Goal: Task Accomplishment & Management: Use online tool/utility

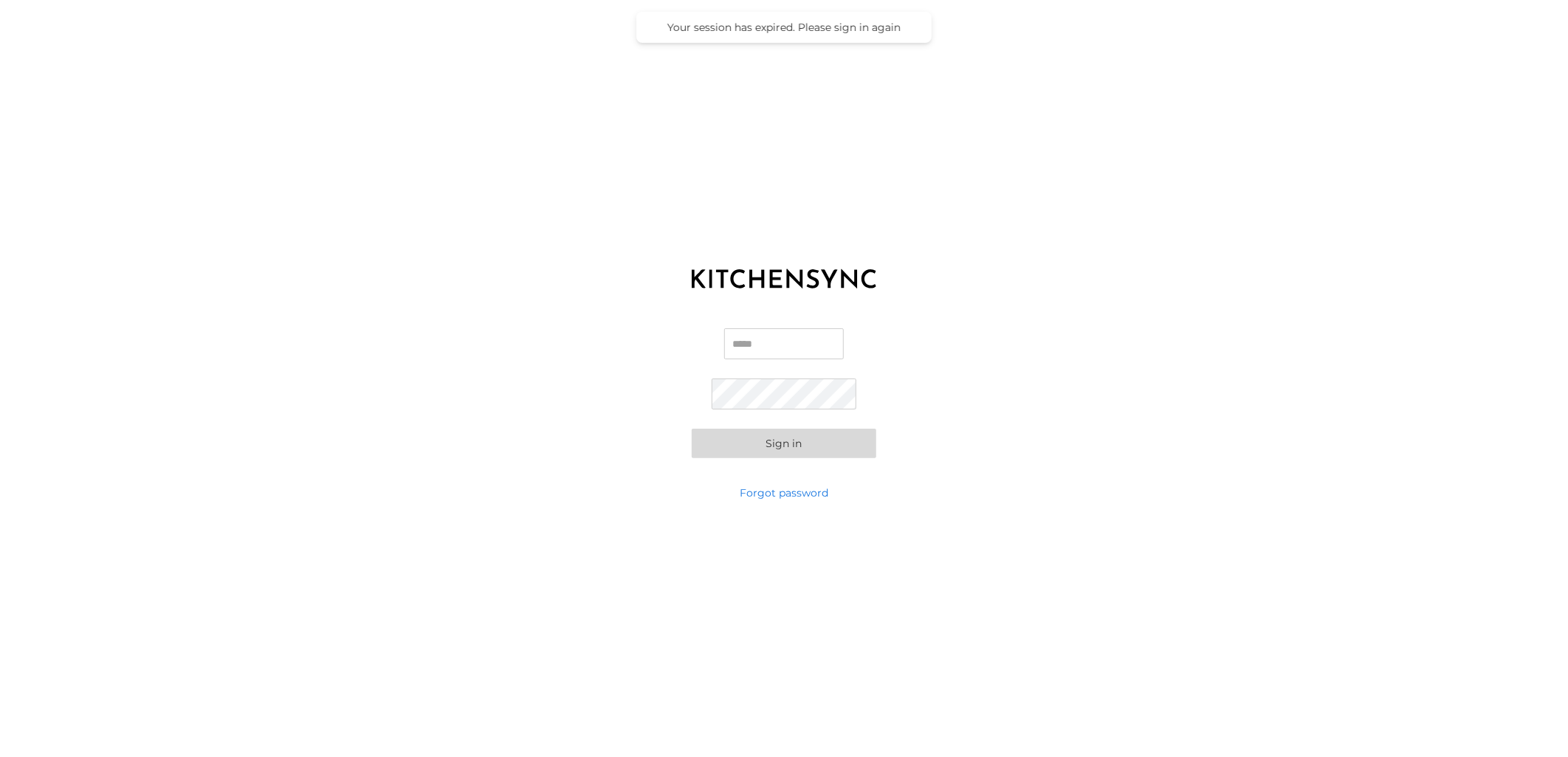
click at [786, 344] on input "Email" at bounding box center [784, 344] width 120 height 31
type input "**********"
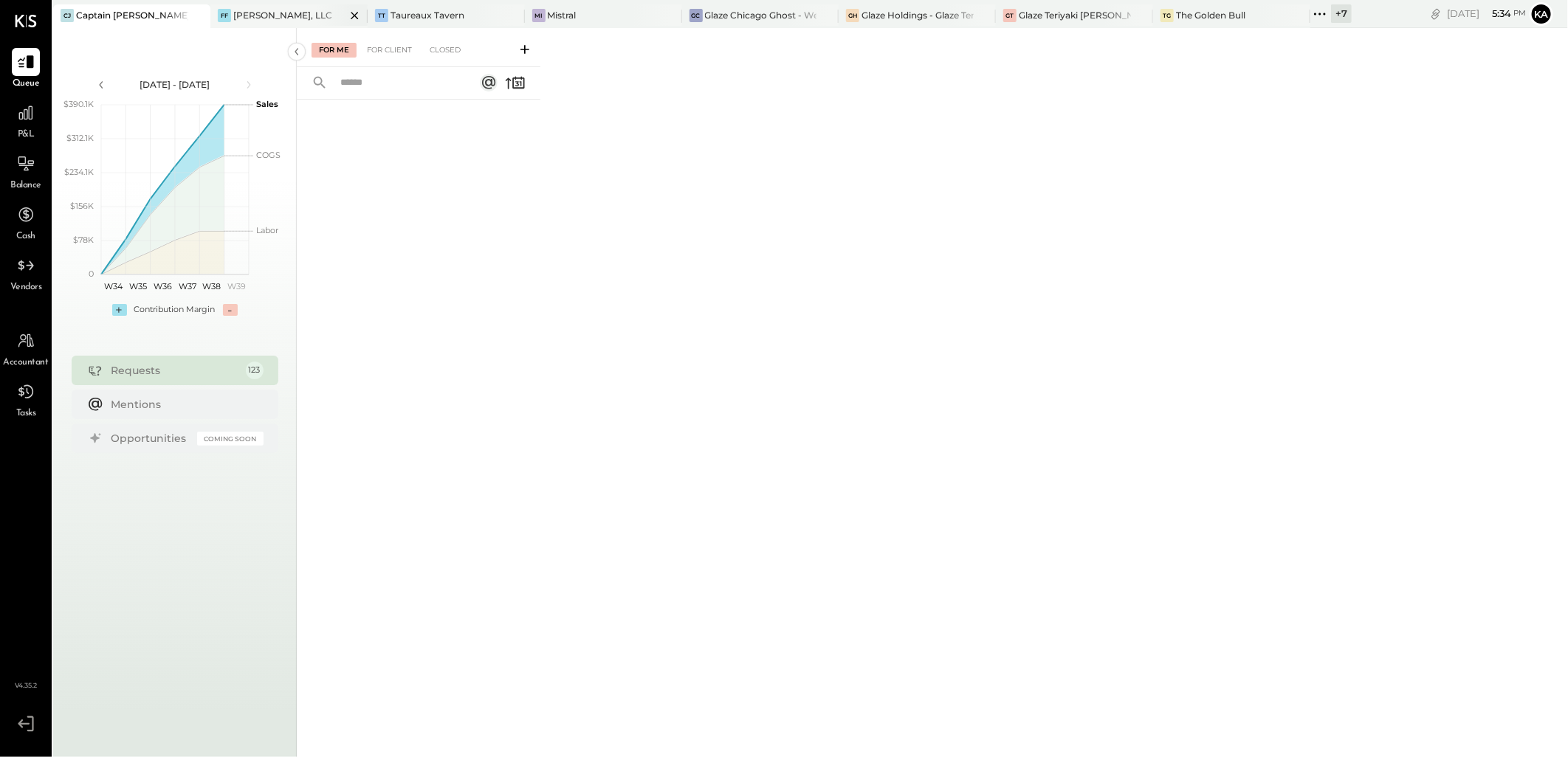
click at [355, 15] on icon at bounding box center [354, 15] width 18 height 18
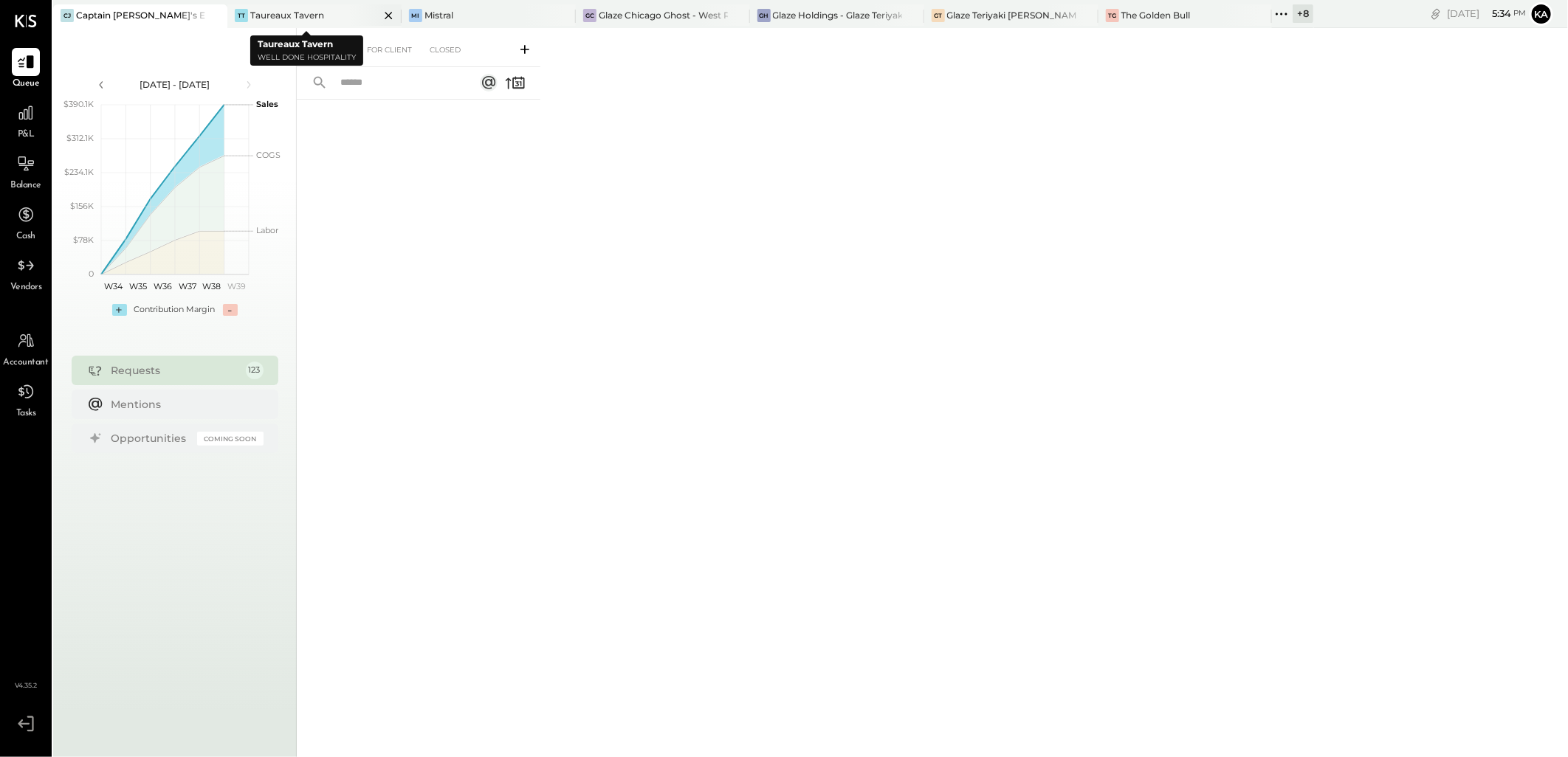
click at [380, 16] on icon at bounding box center [388, 15] width 18 height 18
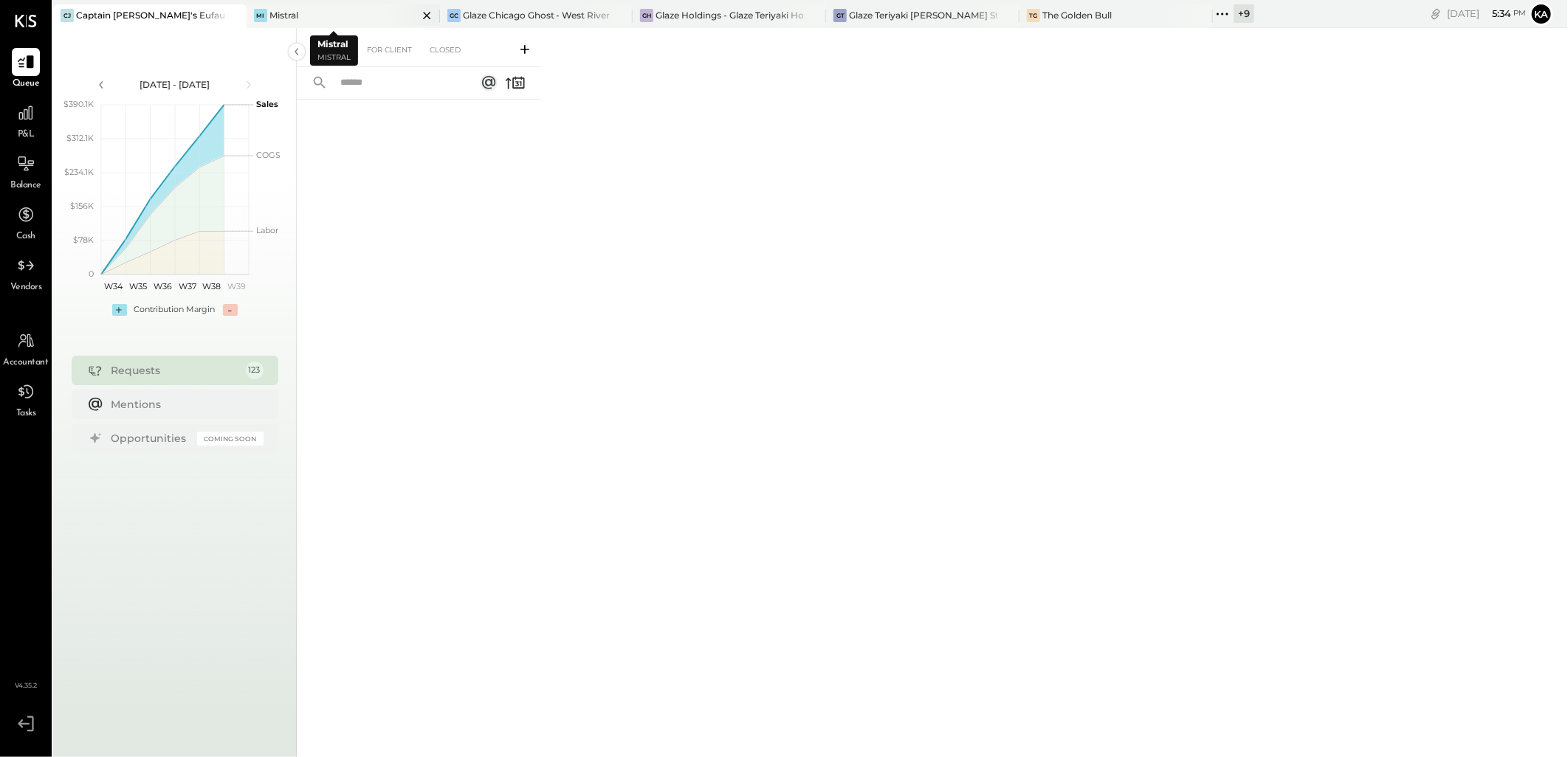
click at [418, 16] on icon at bounding box center [426, 15] width 18 height 18
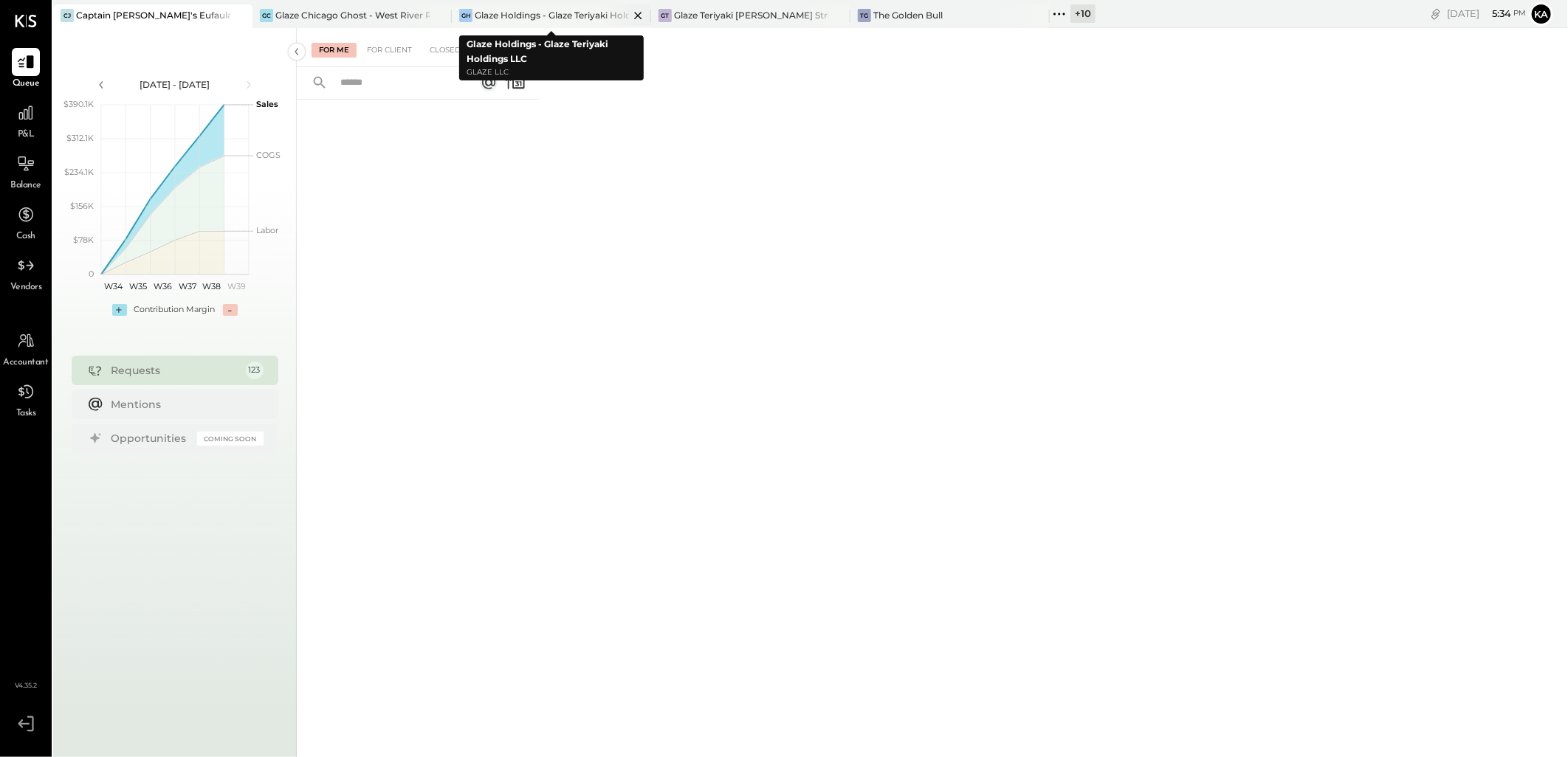
click at [639, 16] on icon at bounding box center [638, 15] width 18 height 18
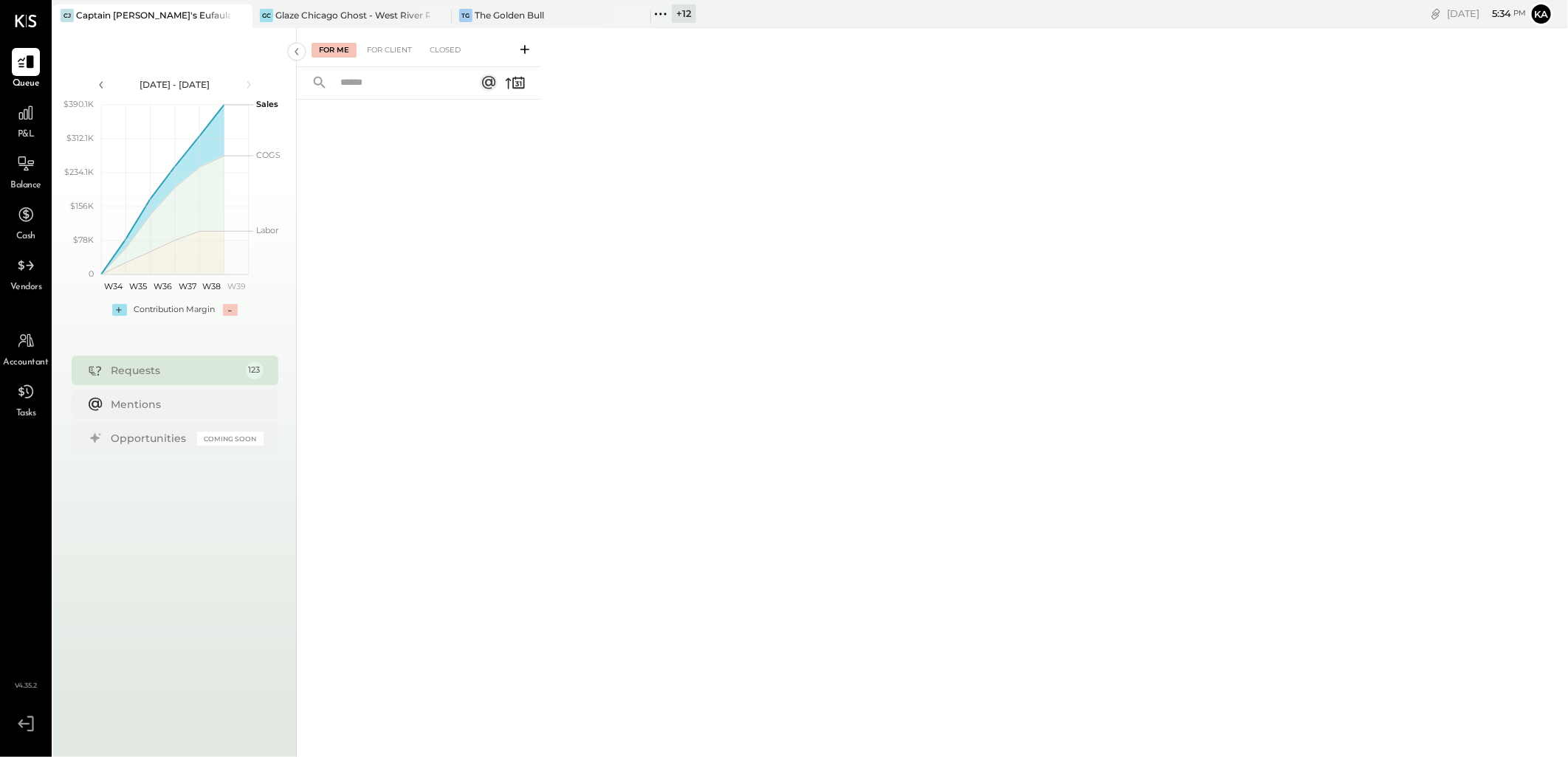
click at [639, 16] on icon at bounding box center [638, 15] width 18 height 18
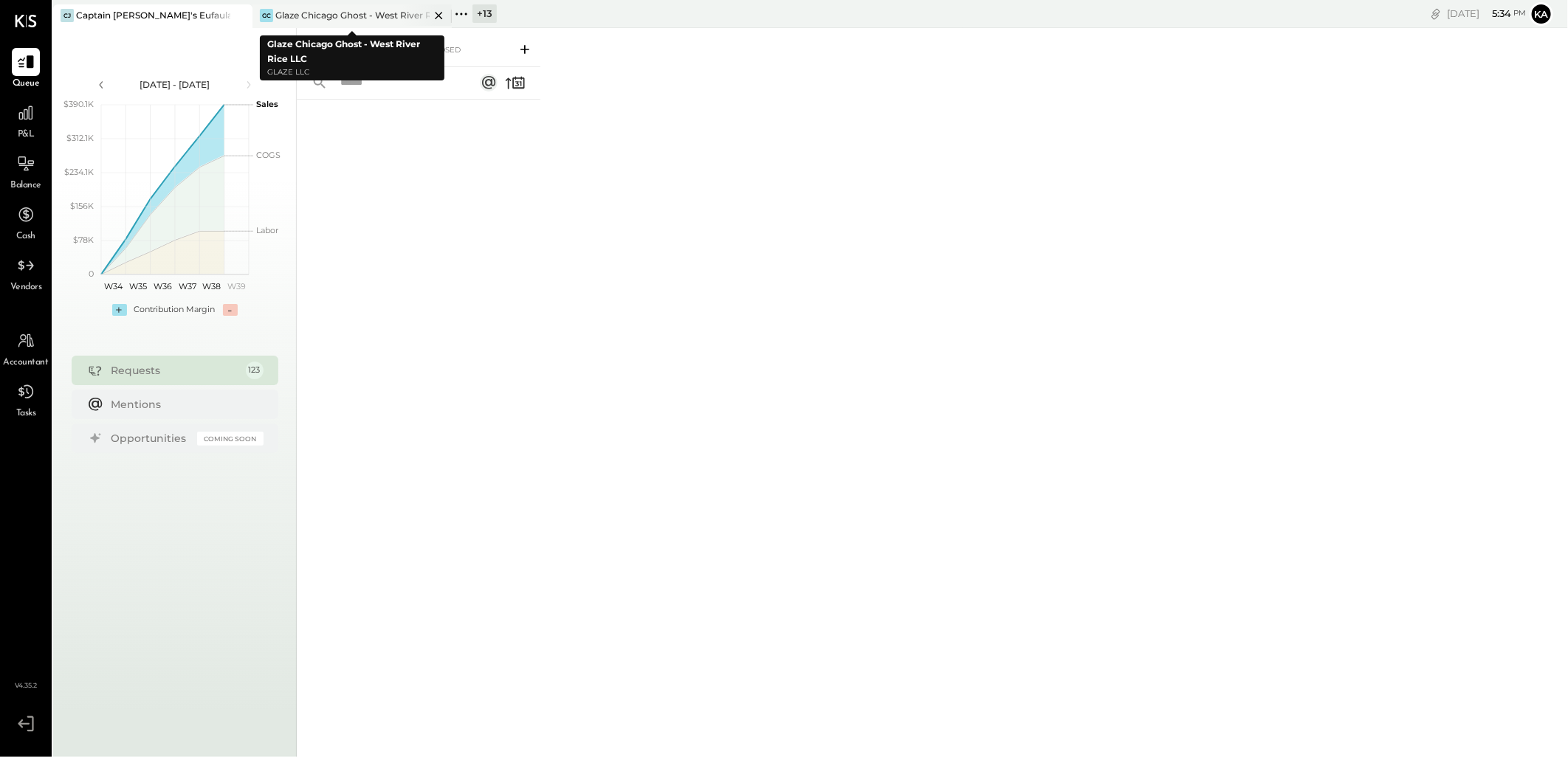
click at [385, 9] on div "Glaze Chicago Ghost - West River Rice LLC" at bounding box center [352, 15] width 154 height 13
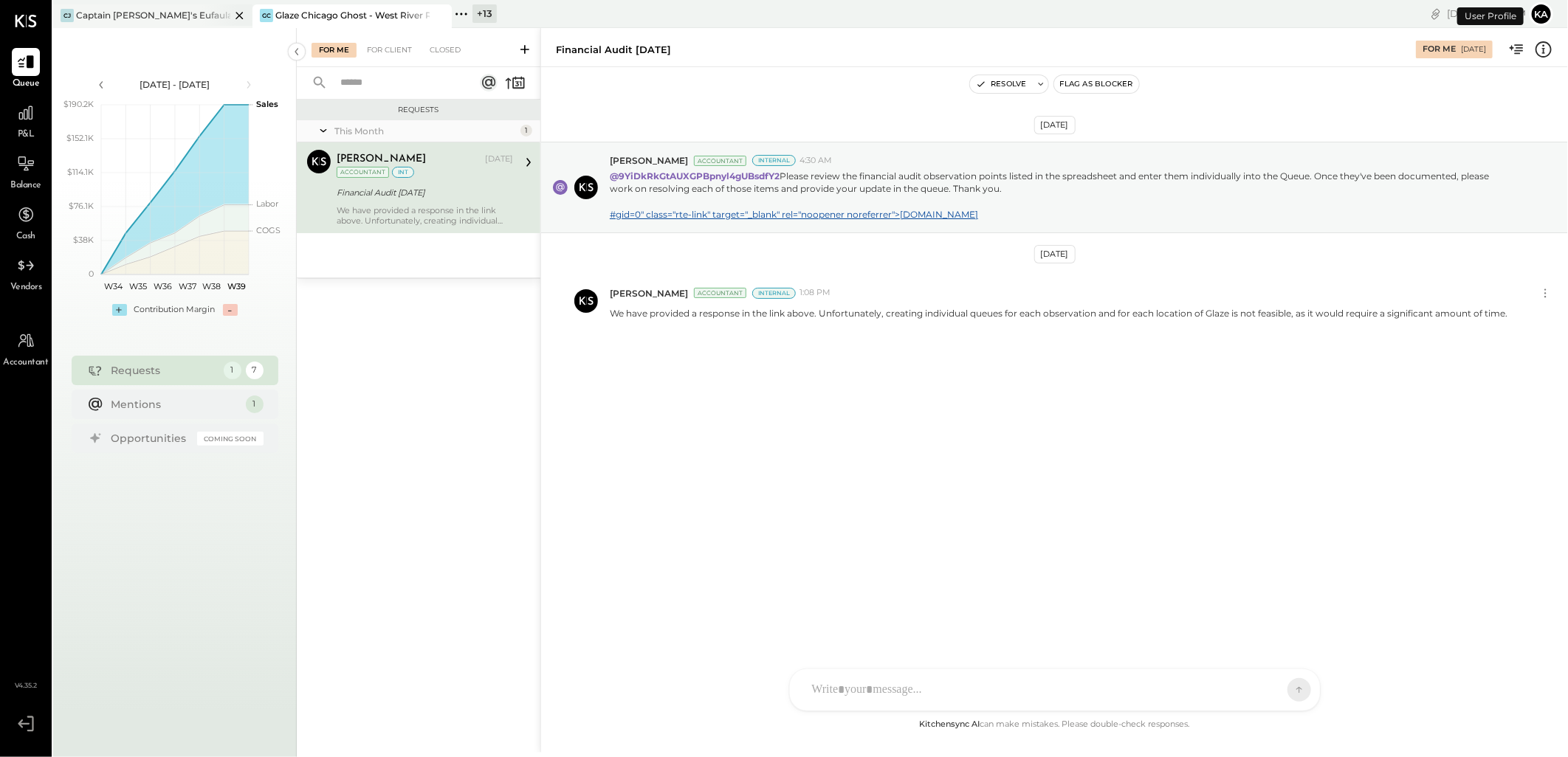
click at [241, 13] on icon at bounding box center [239, 15] width 7 height 7
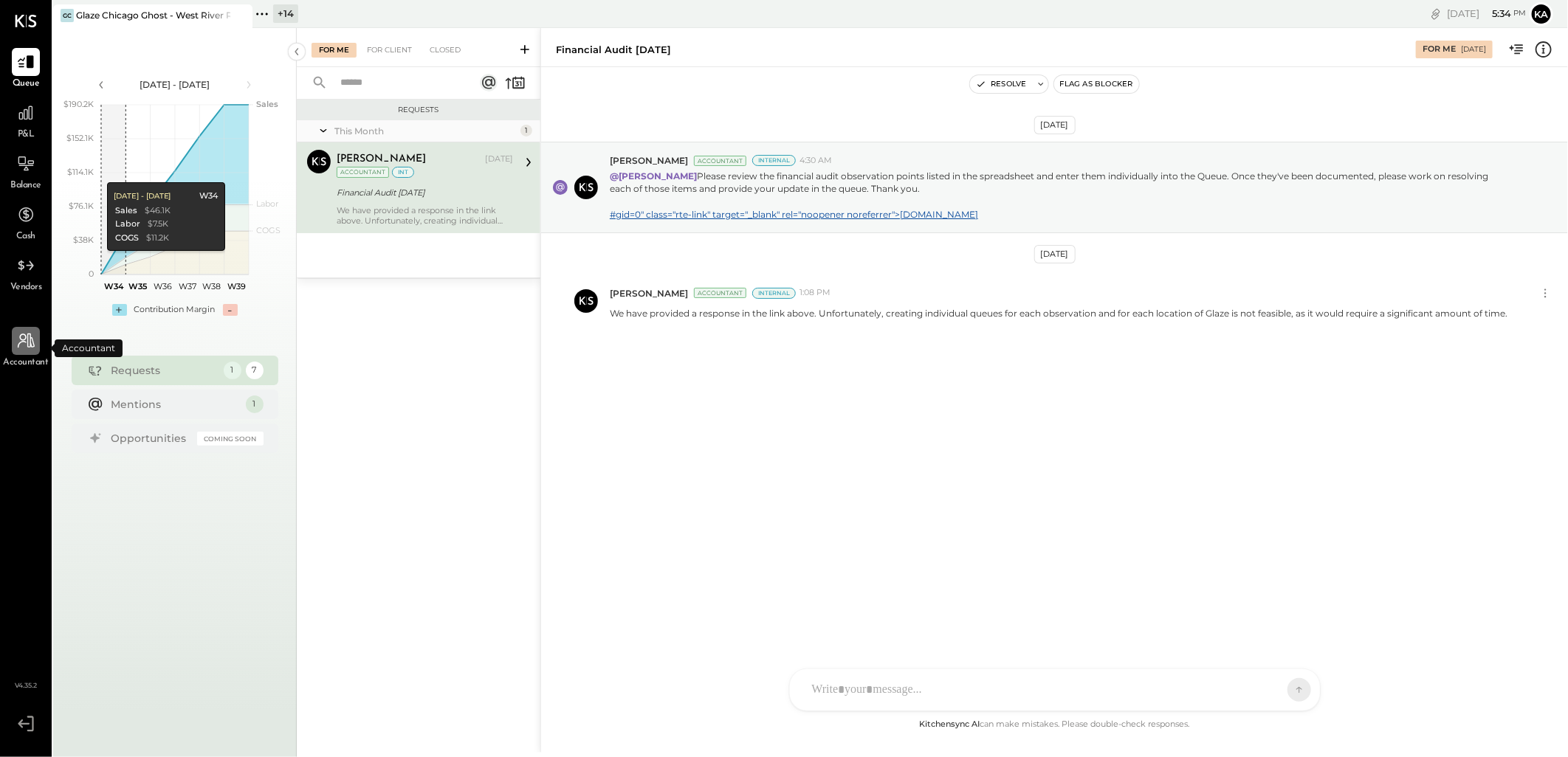
click at [19, 345] on icon at bounding box center [26, 341] width 19 height 19
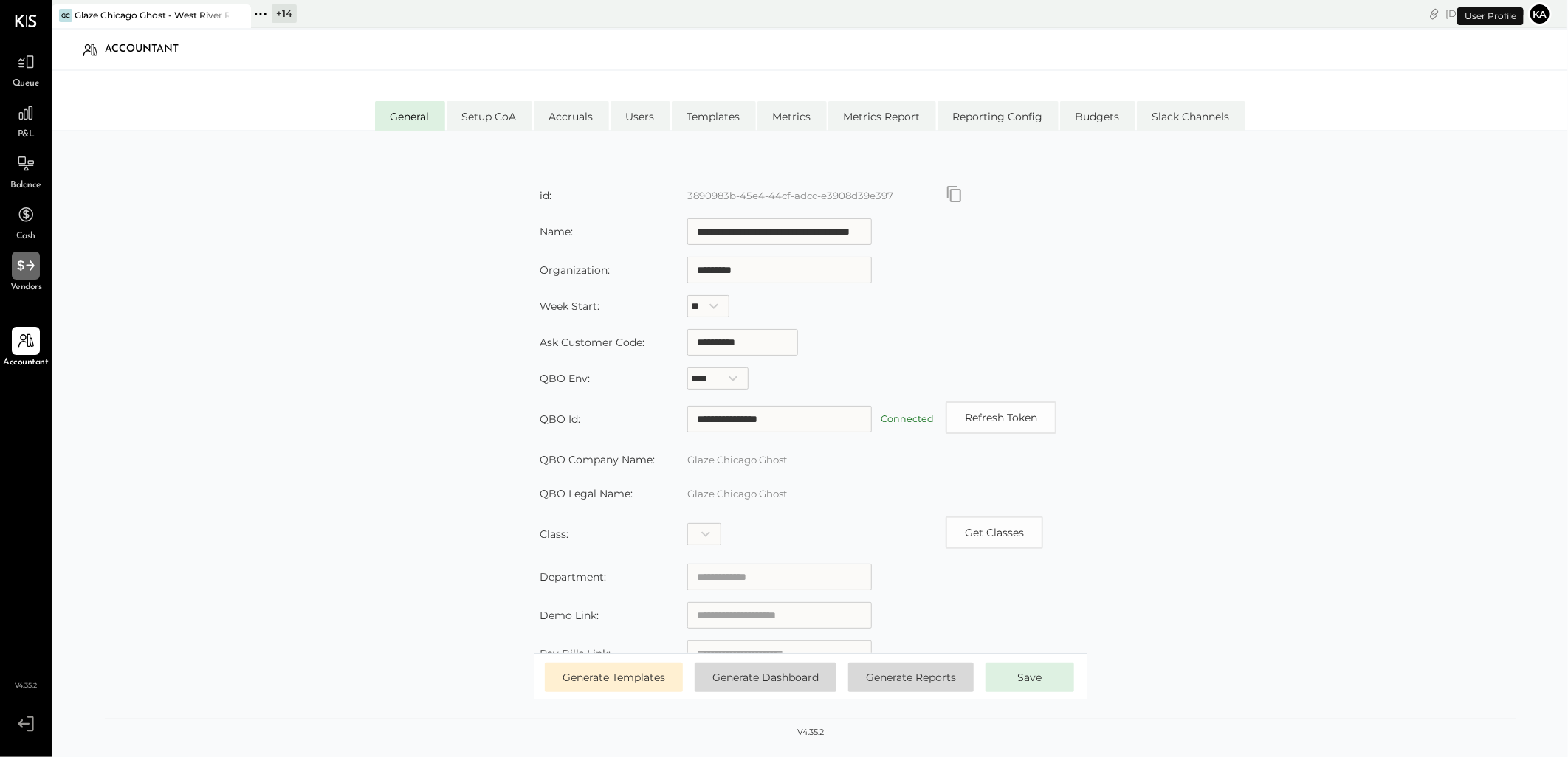
click at [24, 271] on icon at bounding box center [26, 266] width 19 height 19
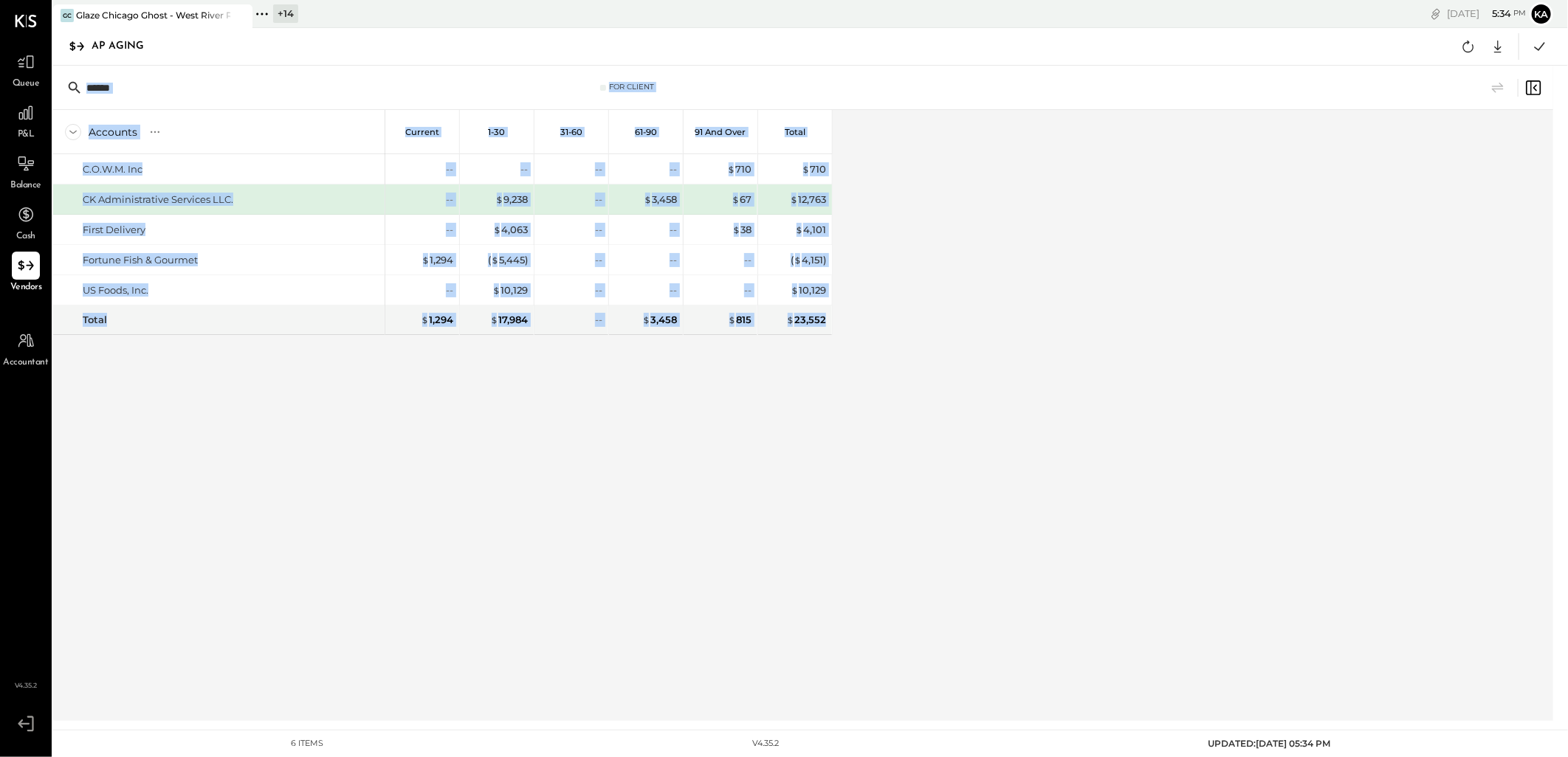
drag, startPoint x: 1500, startPoint y: 46, endPoint x: 1218, endPoint y: 362, distance: 423.5
click at [1218, 362] on div "[PERSON_NAME] Chicago Ghost - West River Rice LLC + 14 Pinned Locations ( 1 ) G…" at bounding box center [811, 360] width 1515 height 721
click at [952, 390] on div "Accounts S % GL Current 1-30 31-60 61-90 91 and Over Total C.O.W.M. Inc CK Admi…" at bounding box center [804, 415] width 1503 height 611
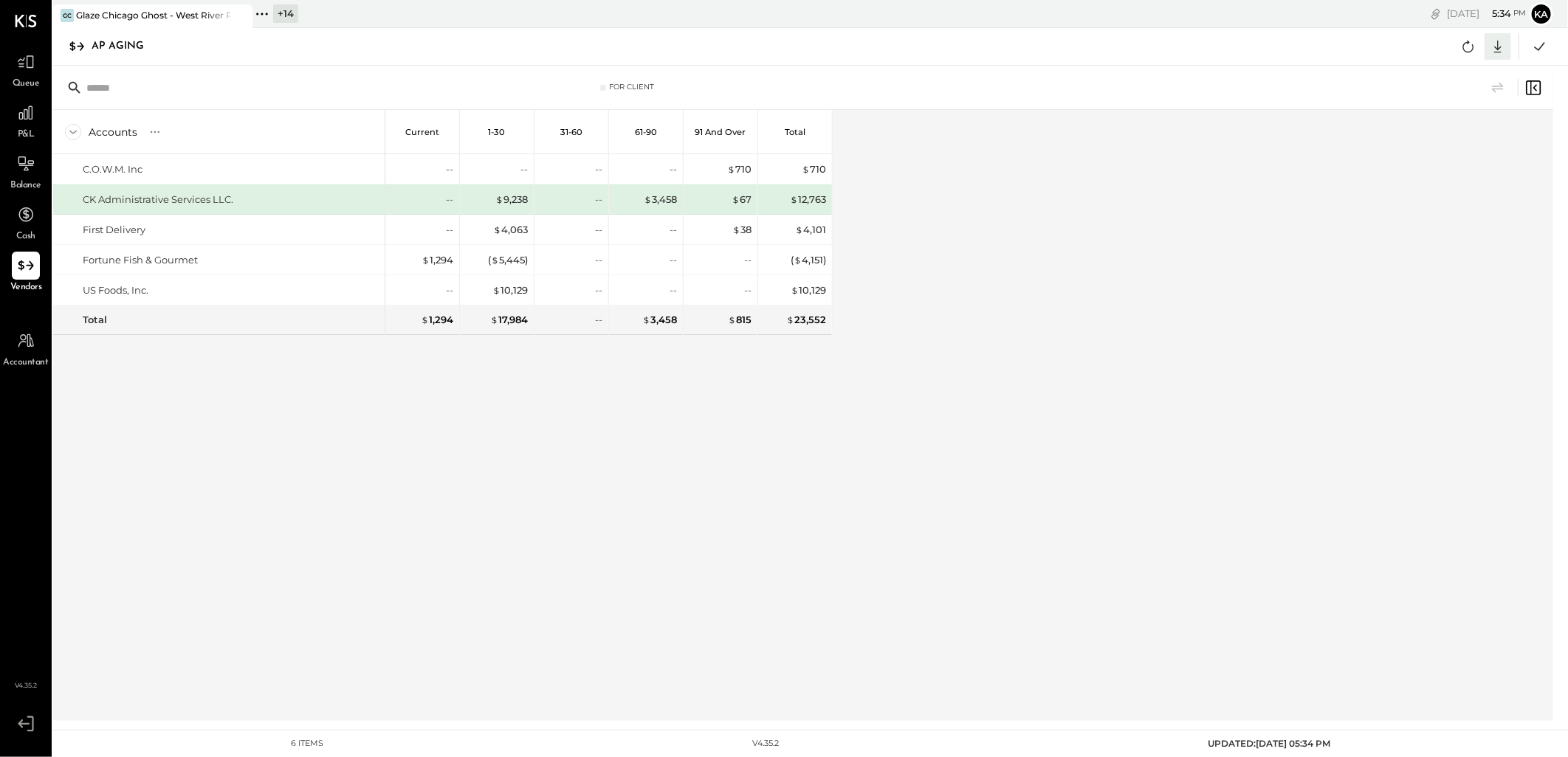
click at [1501, 44] on icon at bounding box center [1498, 46] width 19 height 19
click at [1471, 72] on link "CSV" at bounding box center [1452, 70] width 118 height 31
